Goal: Information Seeking & Learning: Learn about a topic

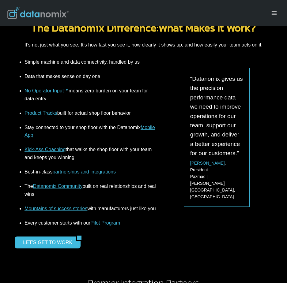
scroll to position [856, 0]
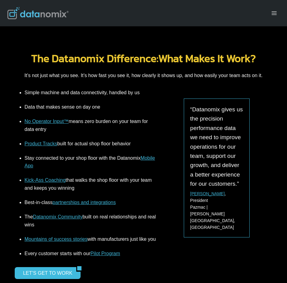
click at [70, 89] on li "Simple machine and data connectivity, handled by us" at bounding box center [90, 94] width 132 height 11
click at [71, 89] on li "Simple machine and data connectivity, handled by us" at bounding box center [90, 94] width 132 height 11
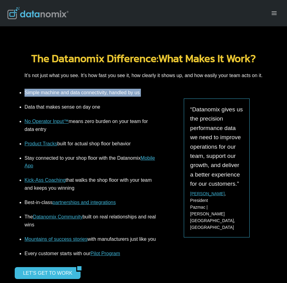
click at [71, 89] on li "Simple machine and data connectivity, handled by us" at bounding box center [90, 94] width 132 height 11
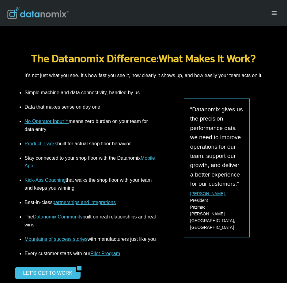
click at [74, 100] on li "Data that makes sense on day one" at bounding box center [90, 107] width 132 height 14
click at [75, 100] on li "Data that makes sense on day one" at bounding box center [90, 107] width 132 height 14
click at [88, 114] on li "No Operator Input™ means zero burden on your team for data entry" at bounding box center [90, 125] width 132 height 22
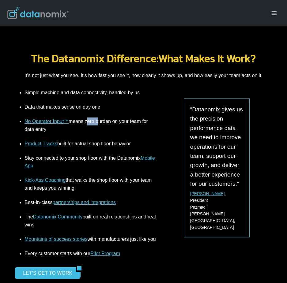
click at [89, 114] on li "No Operator Input™ means zero burden on your team for data entry" at bounding box center [90, 125] width 132 height 22
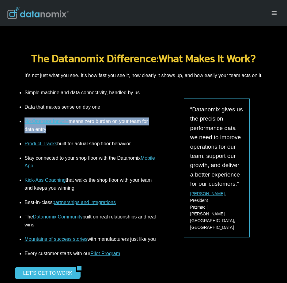
click at [89, 114] on li "No Operator Input™ means zero burden on your team for data entry" at bounding box center [90, 125] width 132 height 22
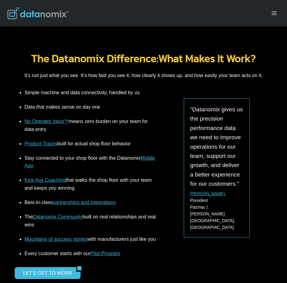
click at [87, 106] on li "Data that makes sense on day one" at bounding box center [90, 107] width 132 height 14
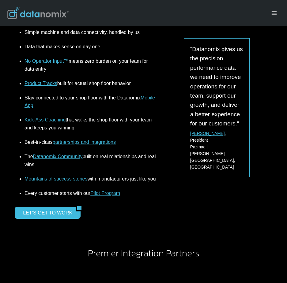
scroll to position [918, 0]
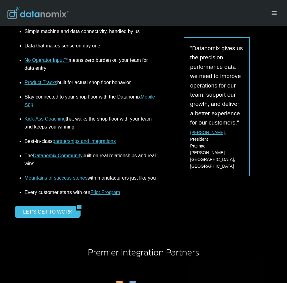
click at [51, 96] on li "Stay connected to your shop floor with the Datanomix Mobile App" at bounding box center [90, 101] width 132 height 22
click at [48, 97] on link "Mobile App" at bounding box center [89, 100] width 130 height 13
